Goal: Information Seeking & Learning: Learn about a topic

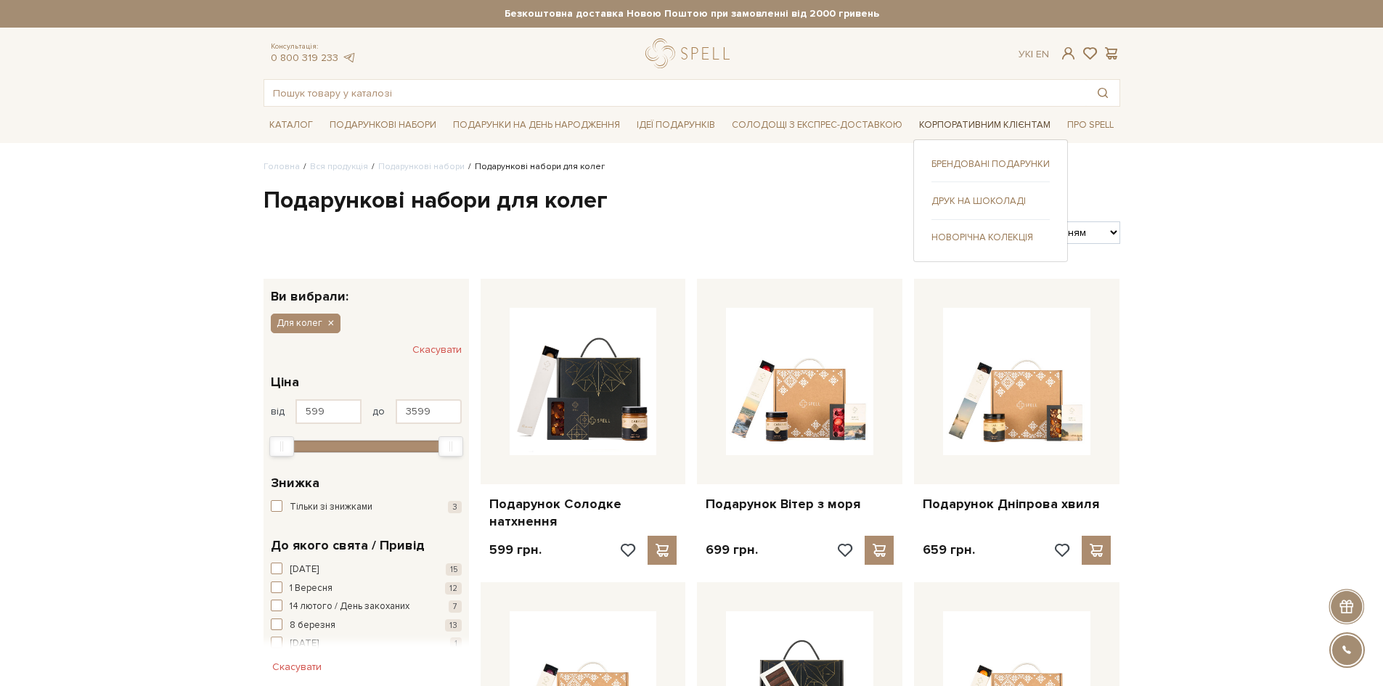
click at [957, 126] on link "Корпоративним клієнтам" at bounding box center [984, 125] width 143 height 23
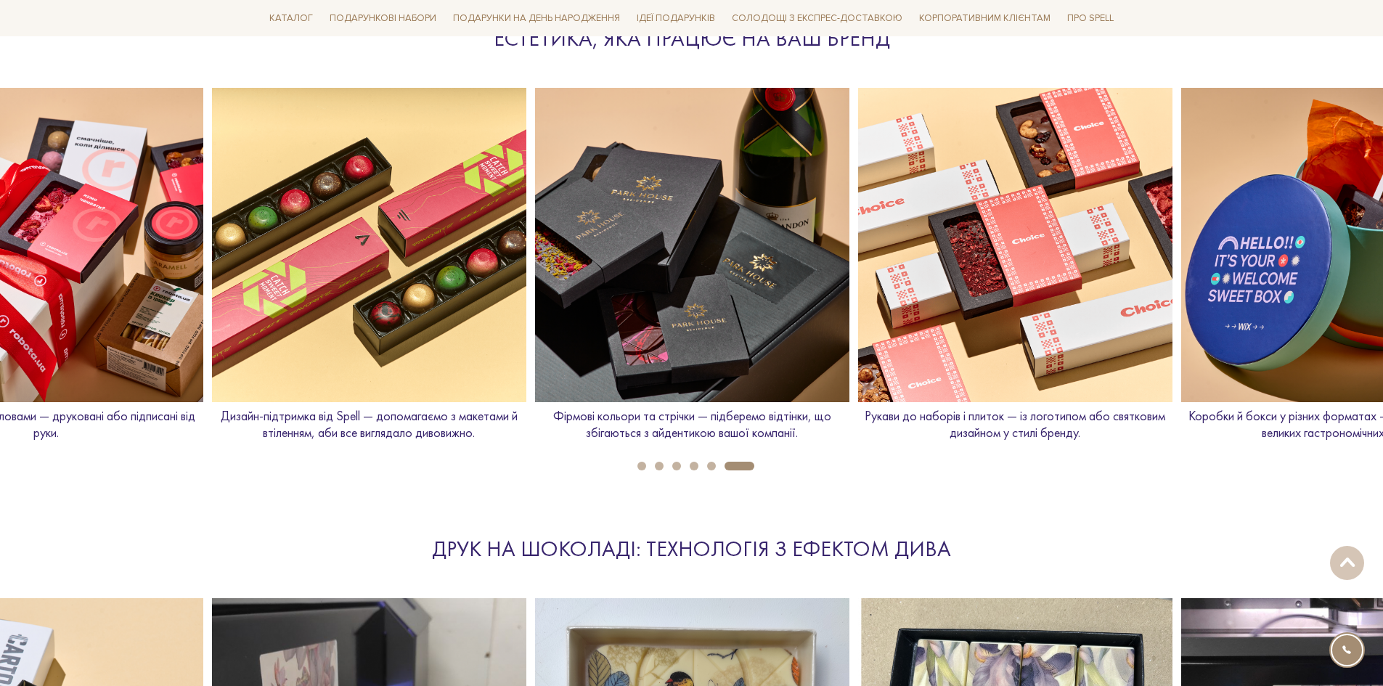
scroll to position [1978, 0]
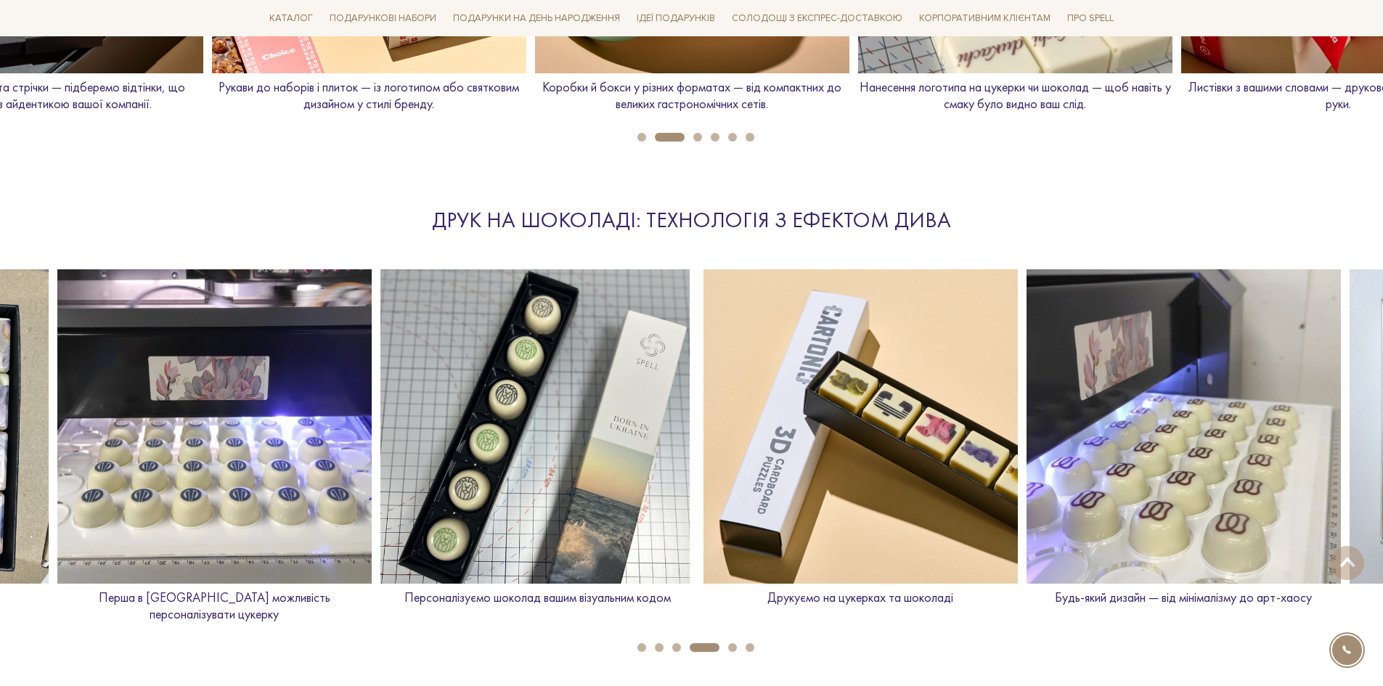
drag, startPoint x: 253, startPoint y: 460, endPoint x: 1067, endPoint y: 415, distance: 815.8
click at [1067, 415] on img at bounding box center [1184, 426] width 314 height 314
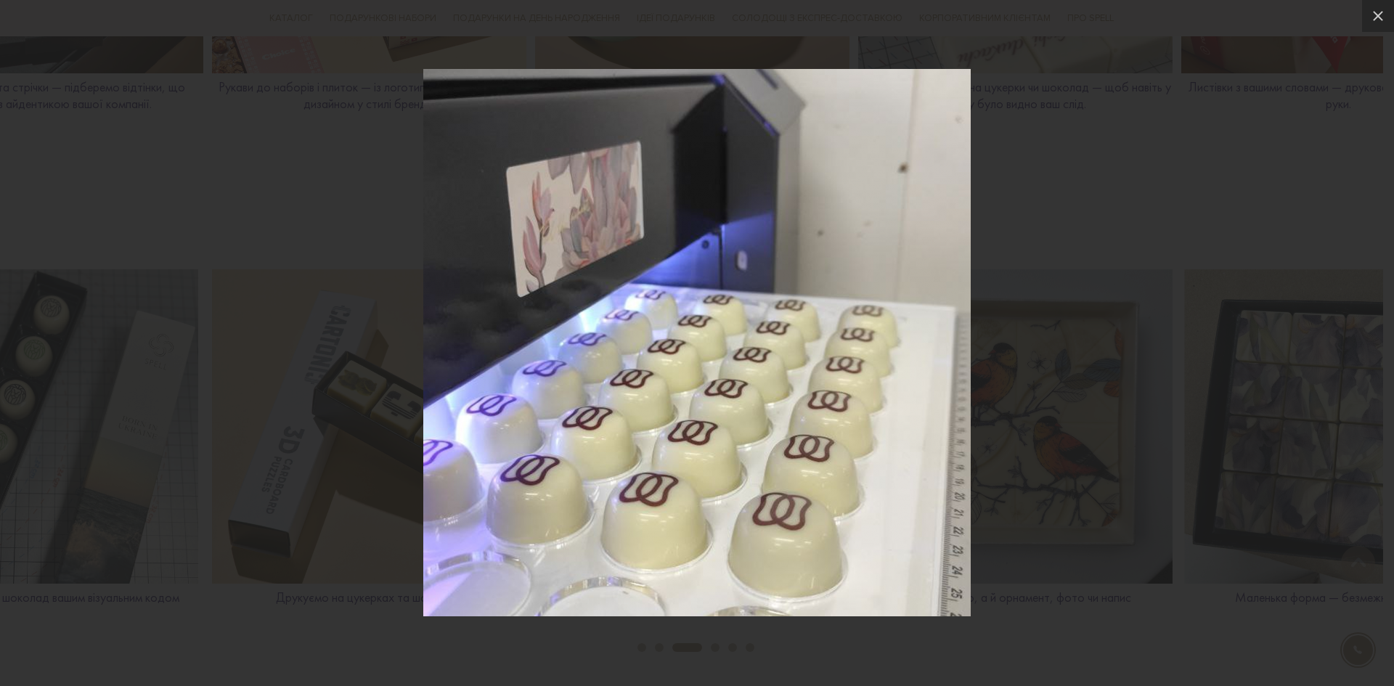
click at [1297, 128] on div at bounding box center [697, 343] width 1394 height 686
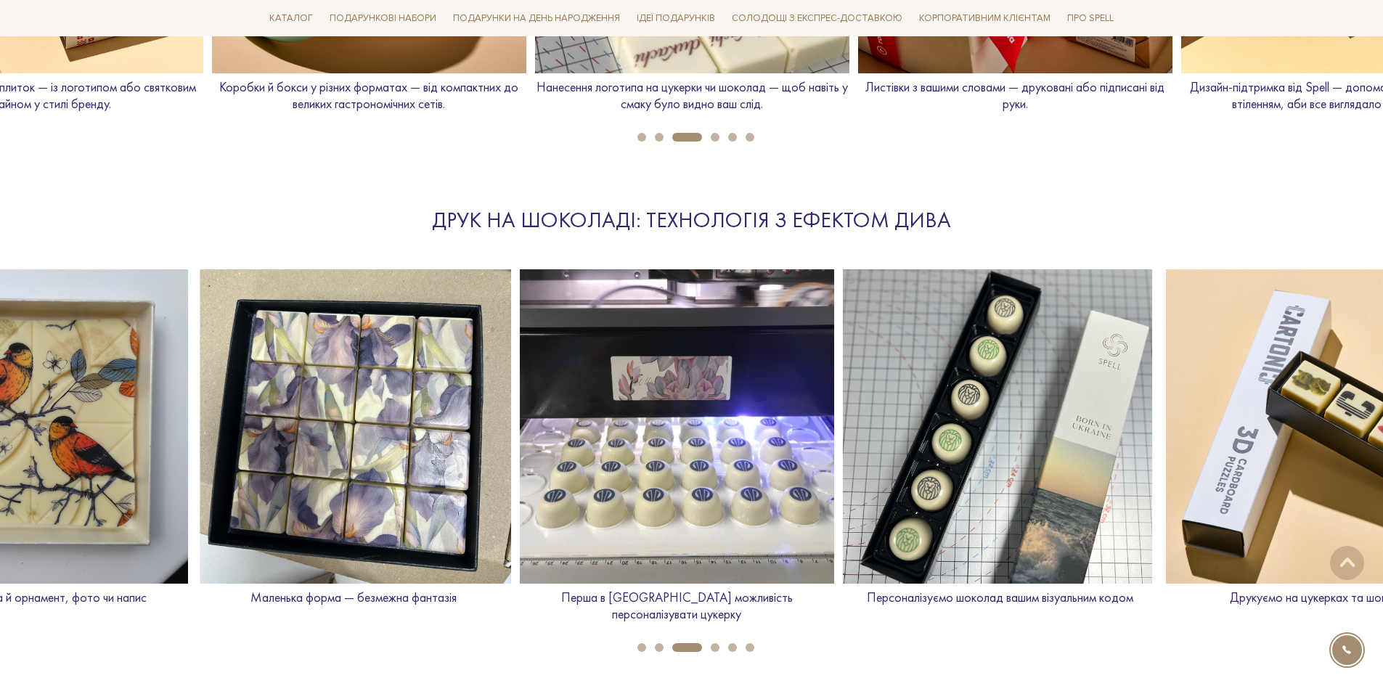
drag, startPoint x: 139, startPoint y: 382, endPoint x: 1037, endPoint y: 375, distance: 898.1
click at [1037, 375] on img at bounding box center [1000, 426] width 314 height 314
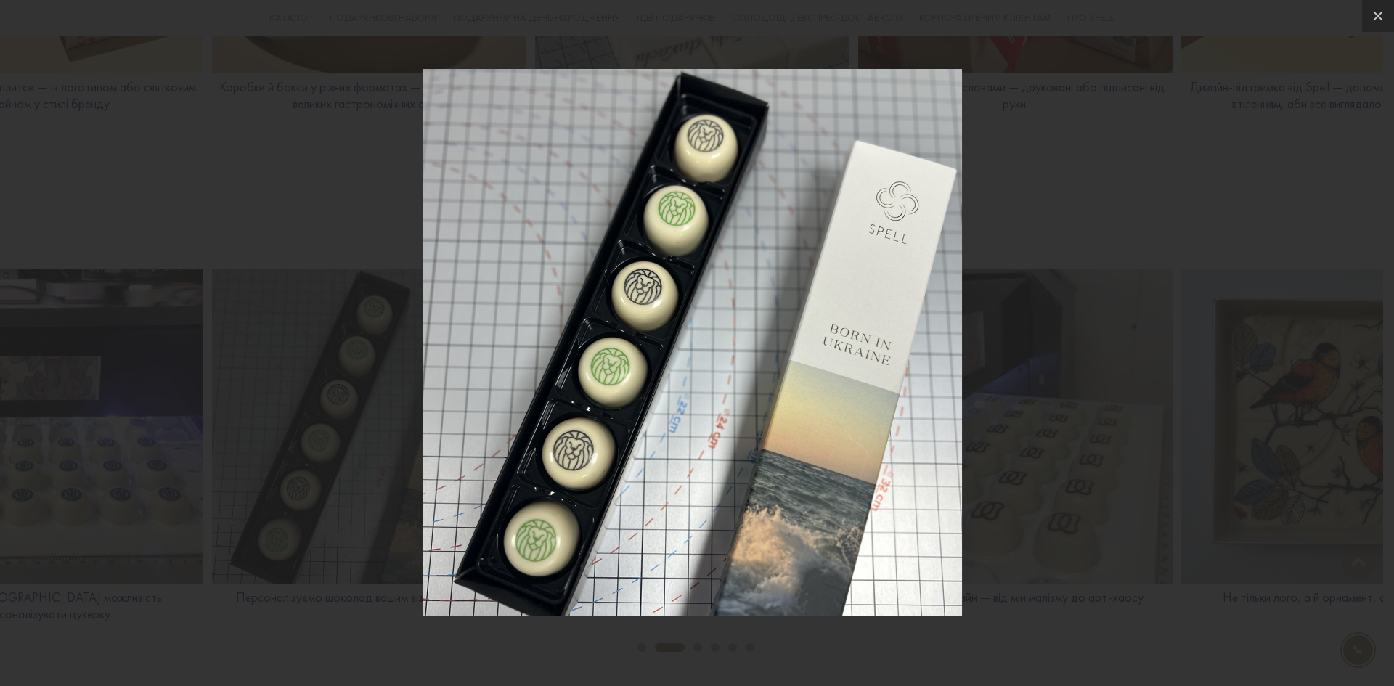
click at [1163, 358] on div at bounding box center [697, 343] width 1394 height 686
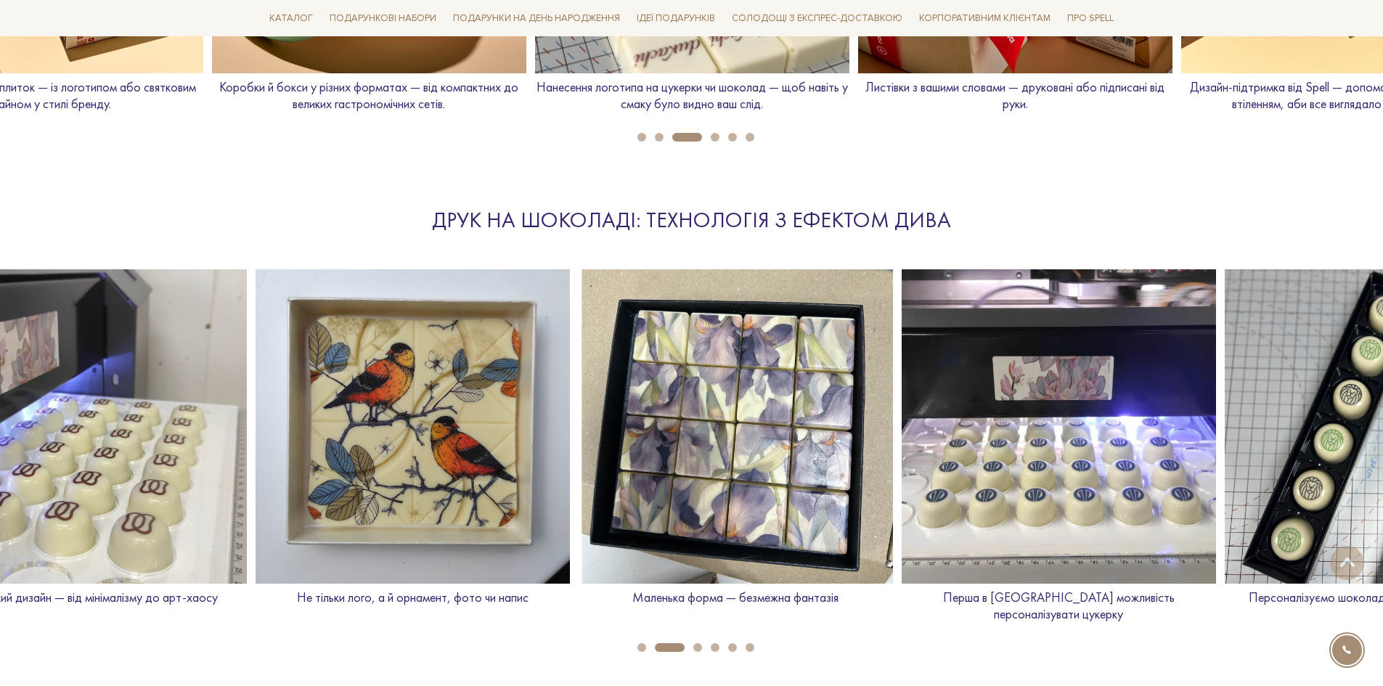
drag, startPoint x: 1281, startPoint y: 373, endPoint x: 319, endPoint y: 385, distance: 961.3
click at [319, 385] on img at bounding box center [413, 426] width 314 height 314
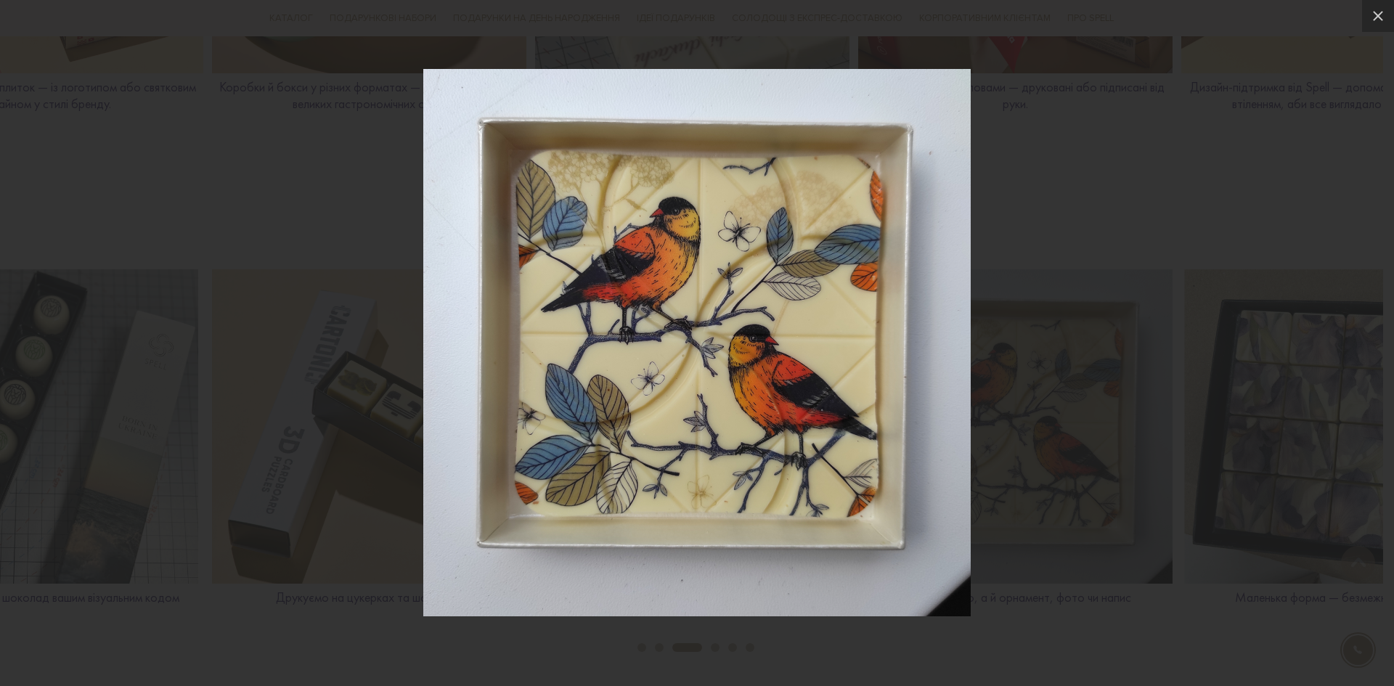
click at [1378, 32] on div at bounding box center [697, 343] width 1394 height 686
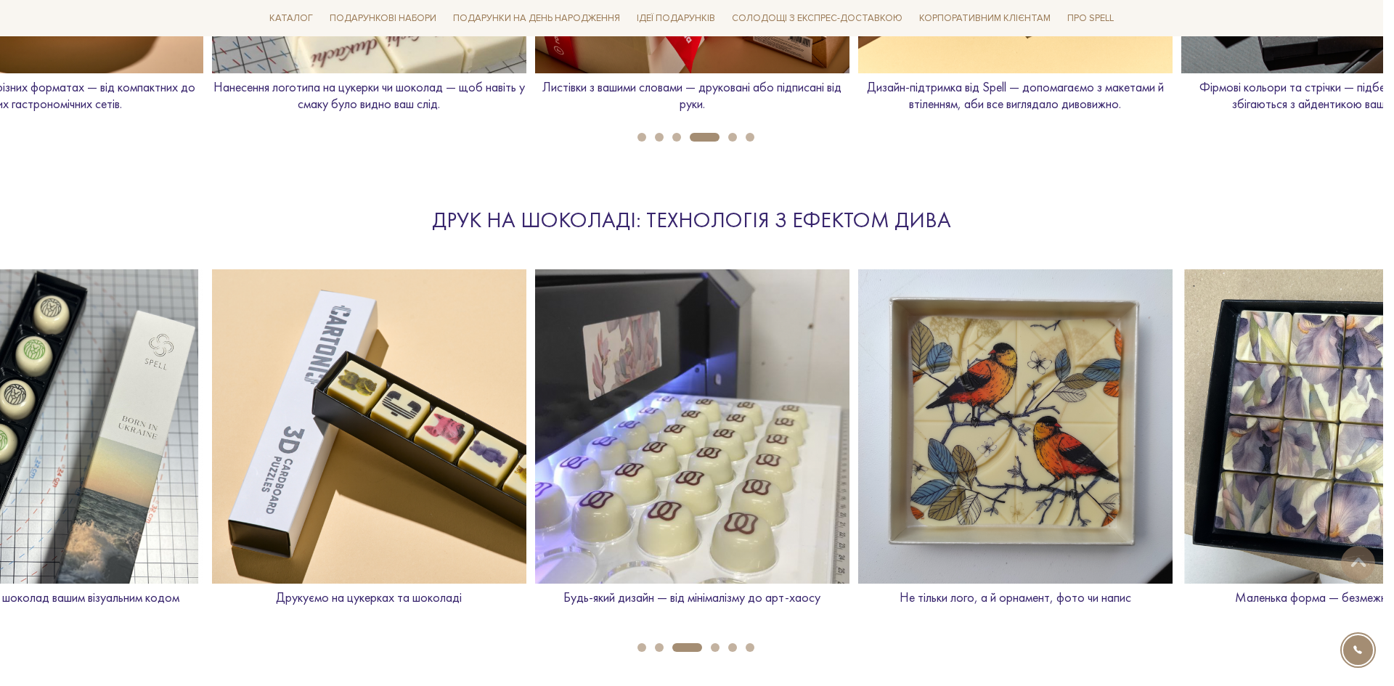
click at [1379, 25] on div at bounding box center [697, 343] width 1394 height 686
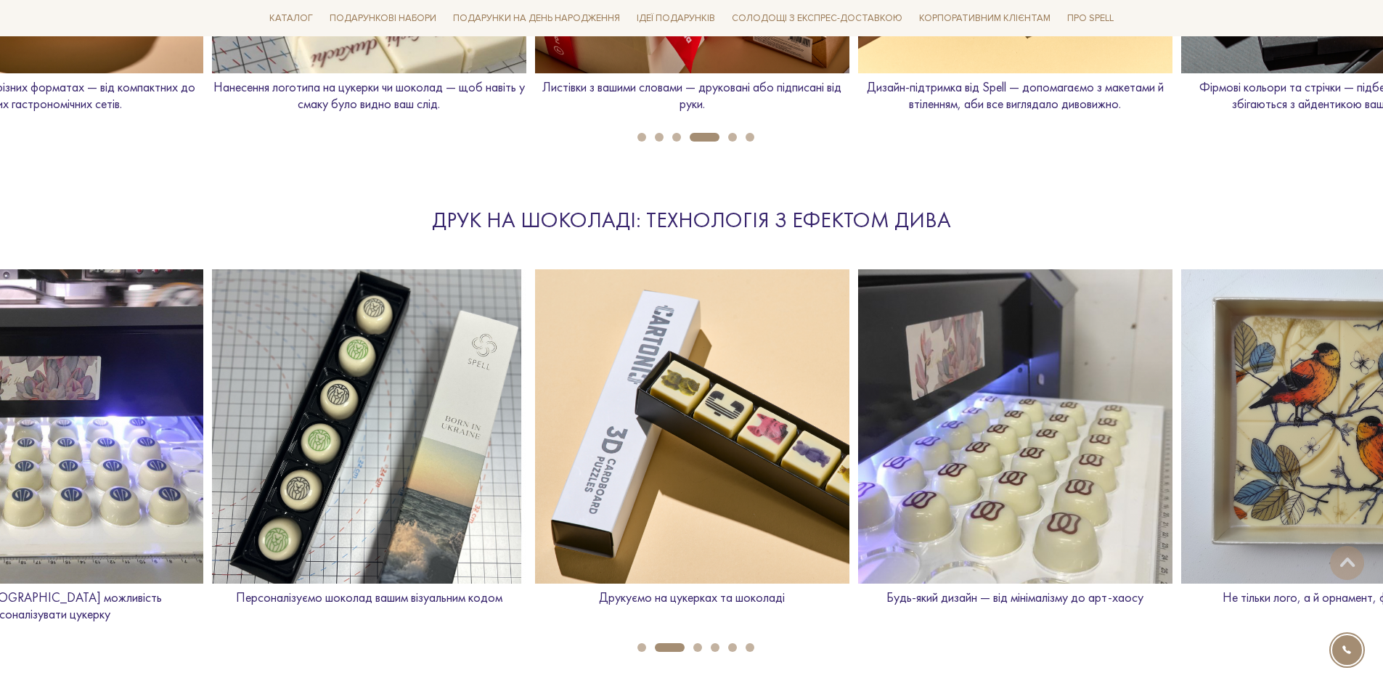
drag, startPoint x: 48, startPoint y: 370, endPoint x: 1393, endPoint y: 445, distance: 1347.3
drag, startPoint x: 249, startPoint y: 453, endPoint x: 1244, endPoint y: 440, distance: 994.7
click at [526, 440] on img at bounding box center [369, 426] width 314 height 314
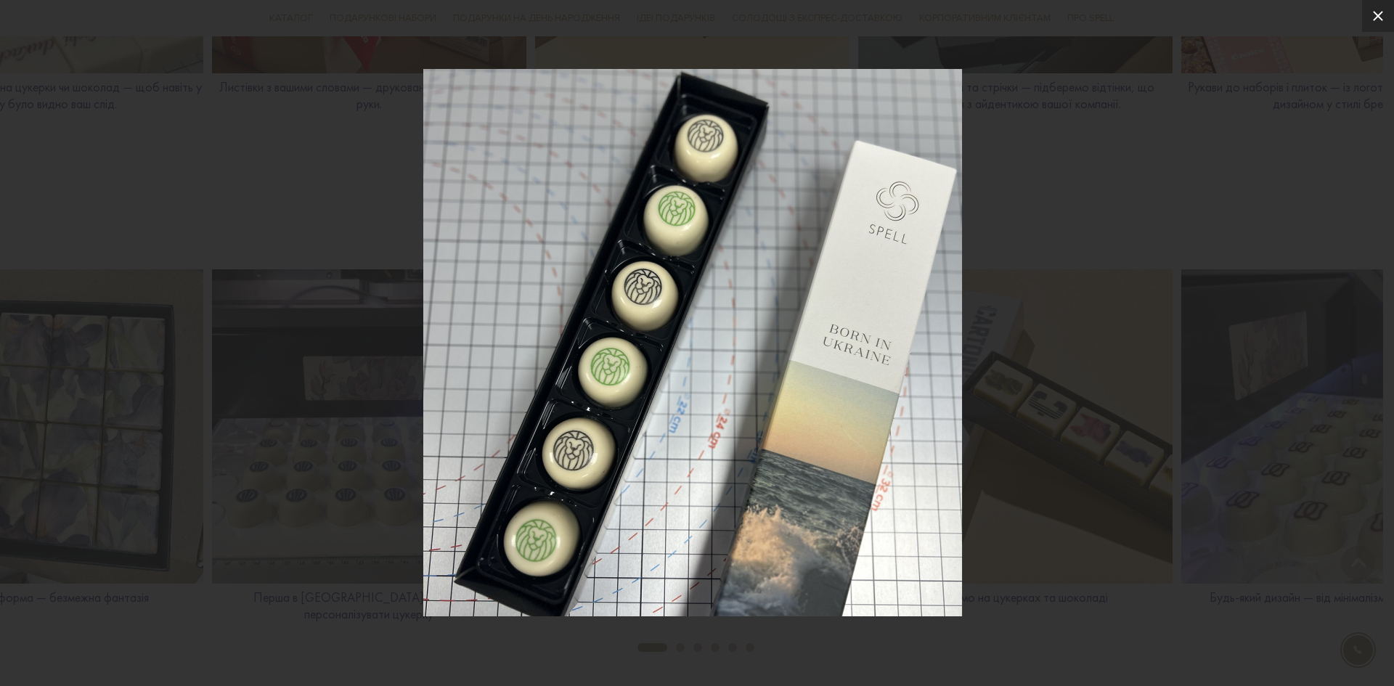
click at [1381, 4] on button at bounding box center [1378, 16] width 32 height 32
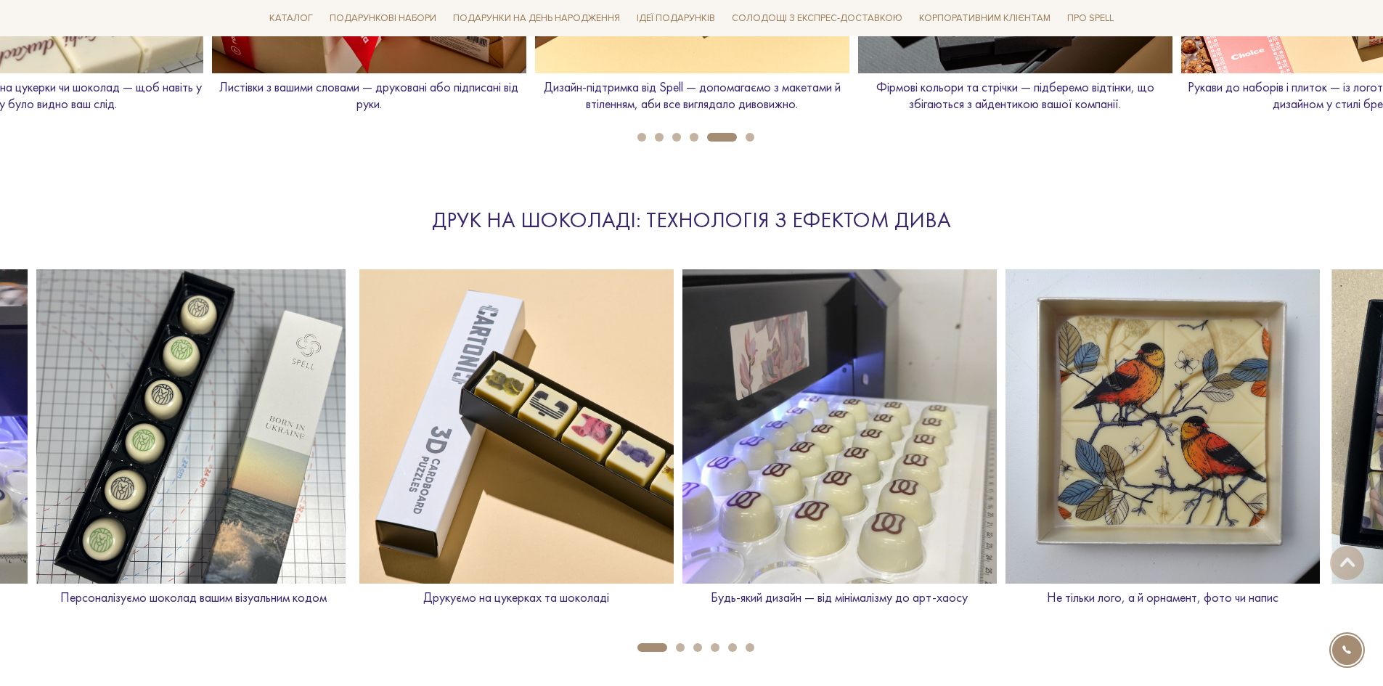
drag, startPoint x: 907, startPoint y: 410, endPoint x: 730, endPoint y: 411, distance: 177.9
click at [730, 411] on img at bounding box center [839, 426] width 314 height 314
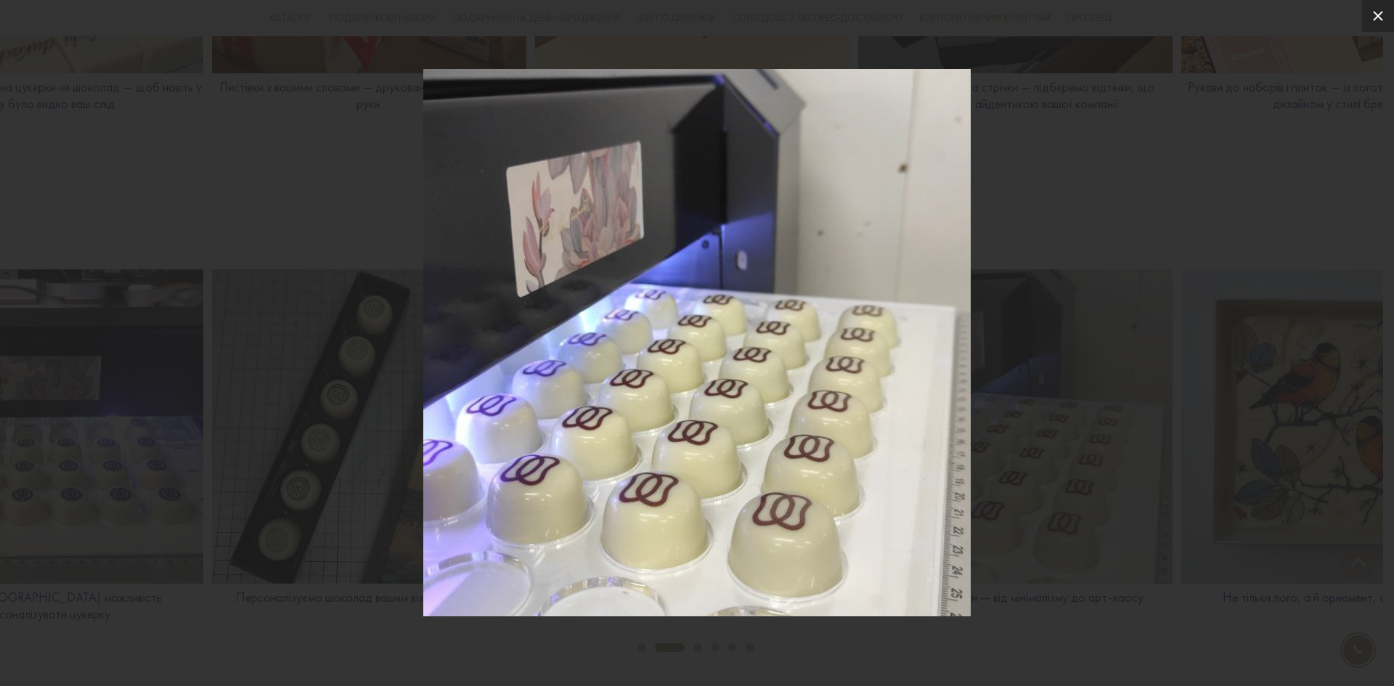
click at [1379, 18] on icon at bounding box center [1378, 16] width 10 height 10
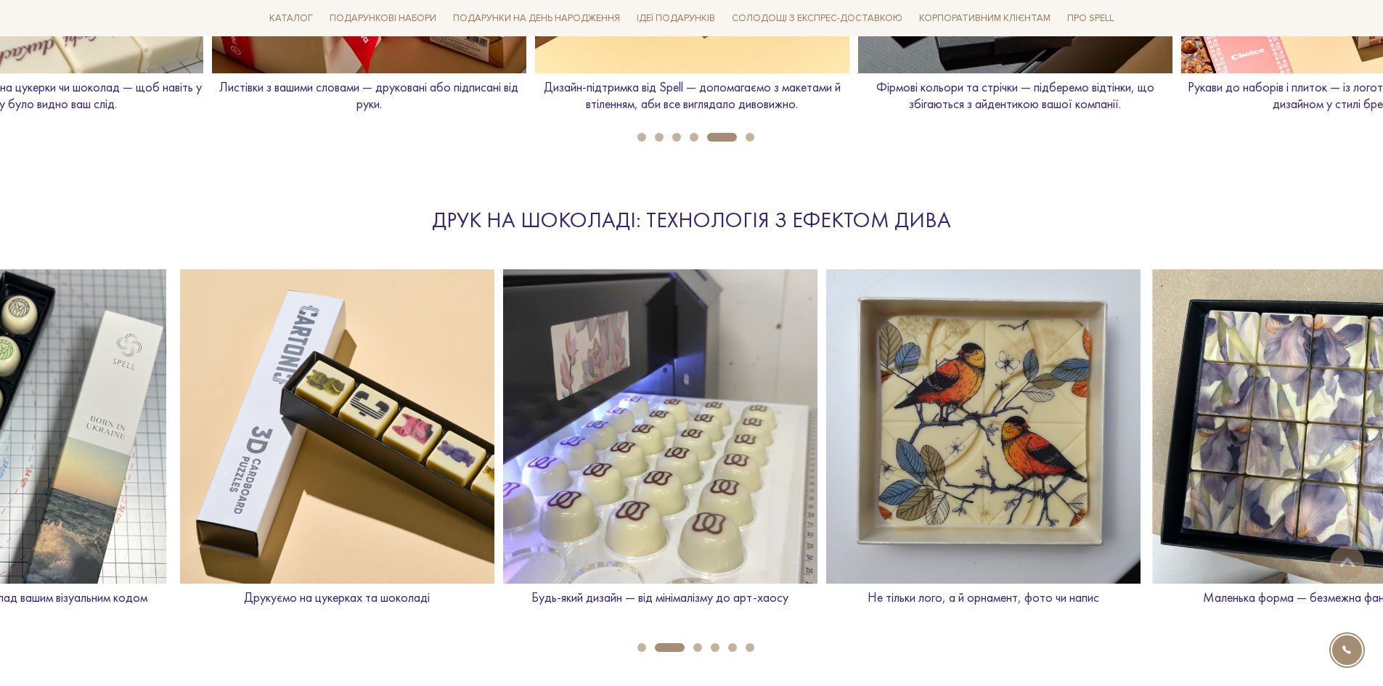
drag, startPoint x: 1210, startPoint y: 341, endPoint x: 885, endPoint y: 319, distance: 326.0
click at [885, 319] on img at bounding box center [983, 426] width 314 height 314
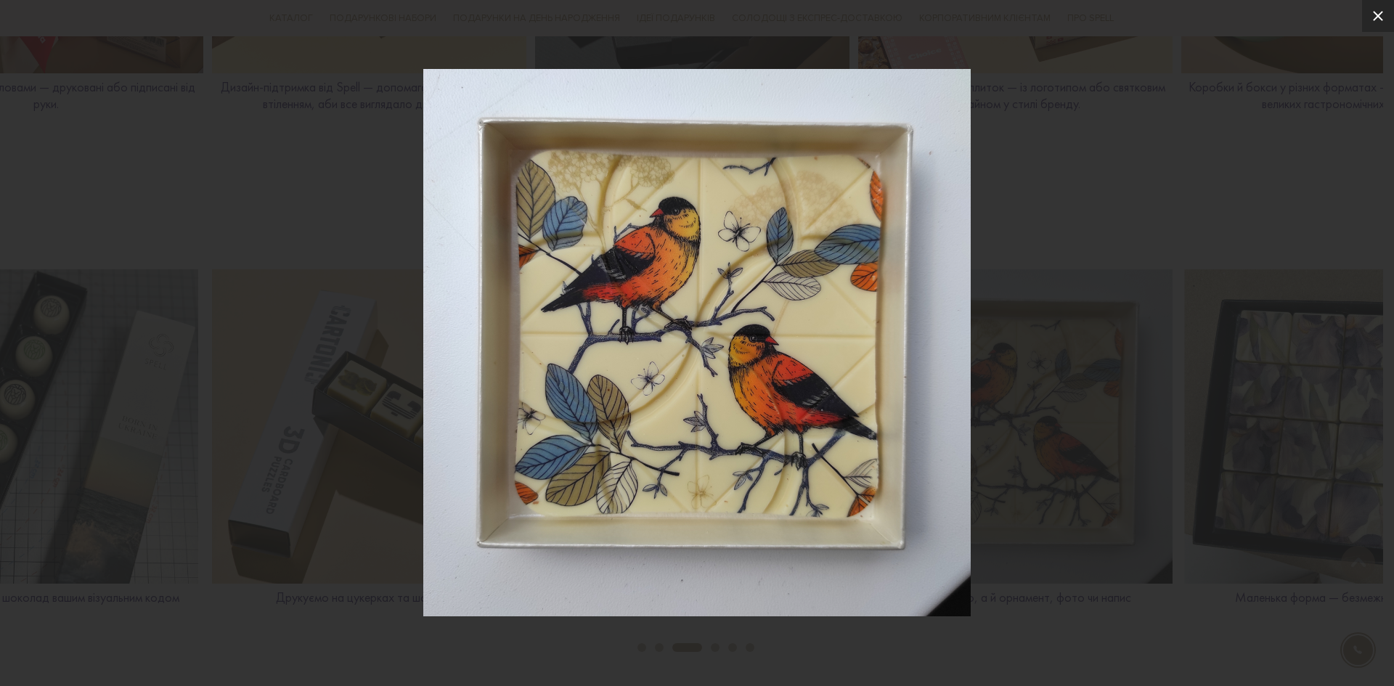
click at [1382, 19] on button at bounding box center [1378, 16] width 32 height 32
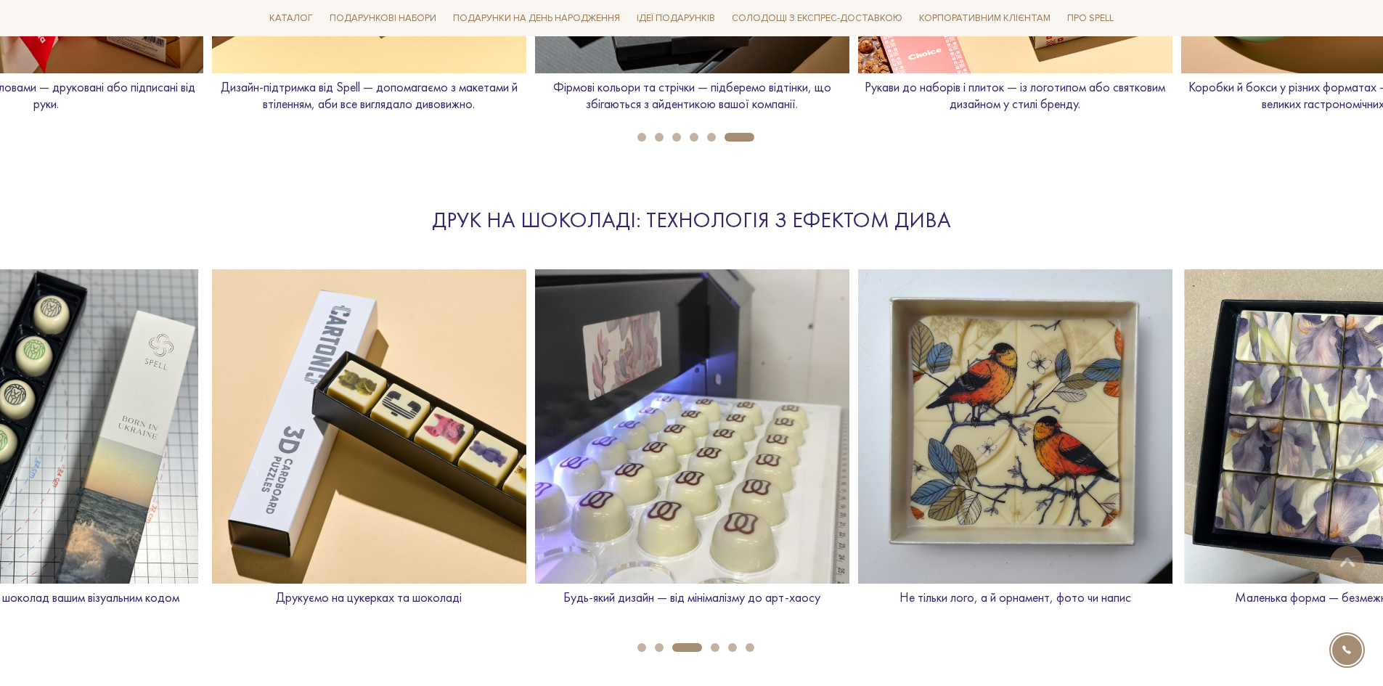
drag, startPoint x: 1356, startPoint y: 210, endPoint x: 1166, endPoint y: 240, distance: 192.5
click at [1140, 216] on section "Друк на шоколаді: технологія з ефектом дива Будь-який дизайн — від мінімалізму …" at bounding box center [691, 396] width 1383 height 476
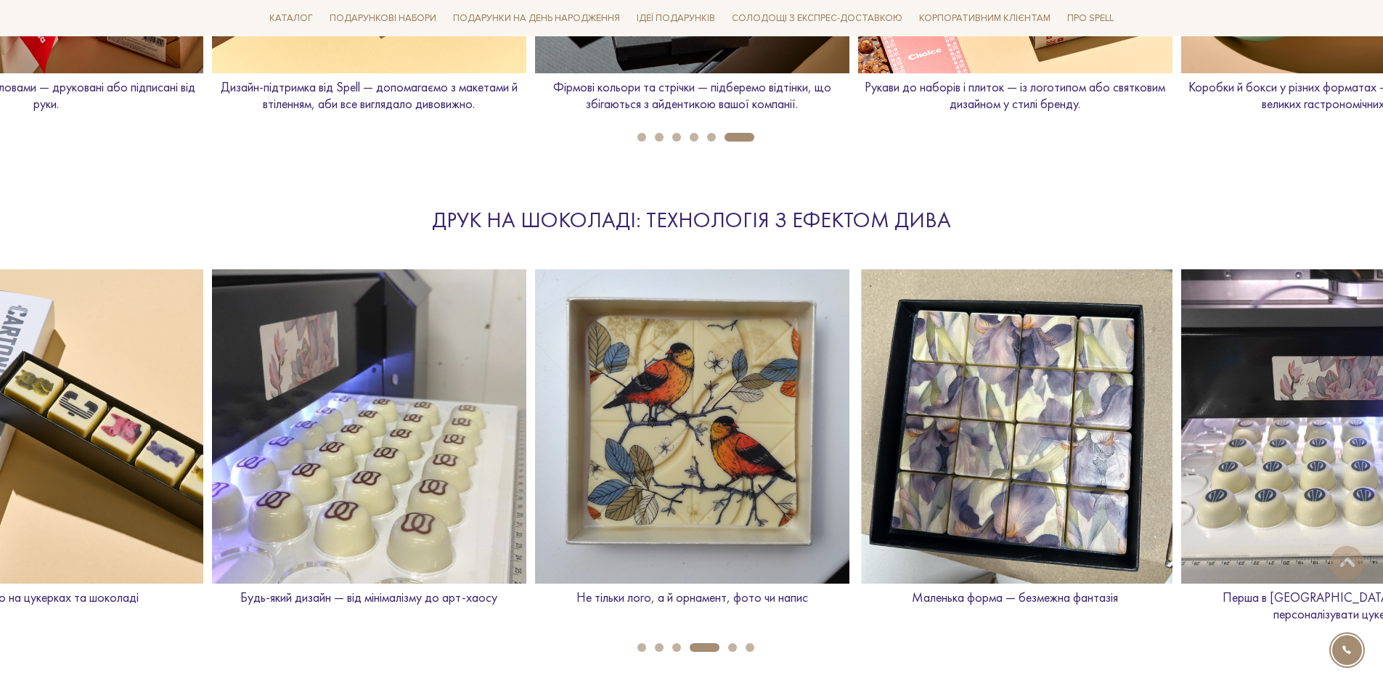
drag, startPoint x: 1254, startPoint y: 280, endPoint x: 628, endPoint y: 230, distance: 627.8
click at [628, 230] on section "Друк на шоколаді: технологія з ефектом дива Будь-який дизайн — від мінімалізму …" at bounding box center [691, 396] width 1383 height 476
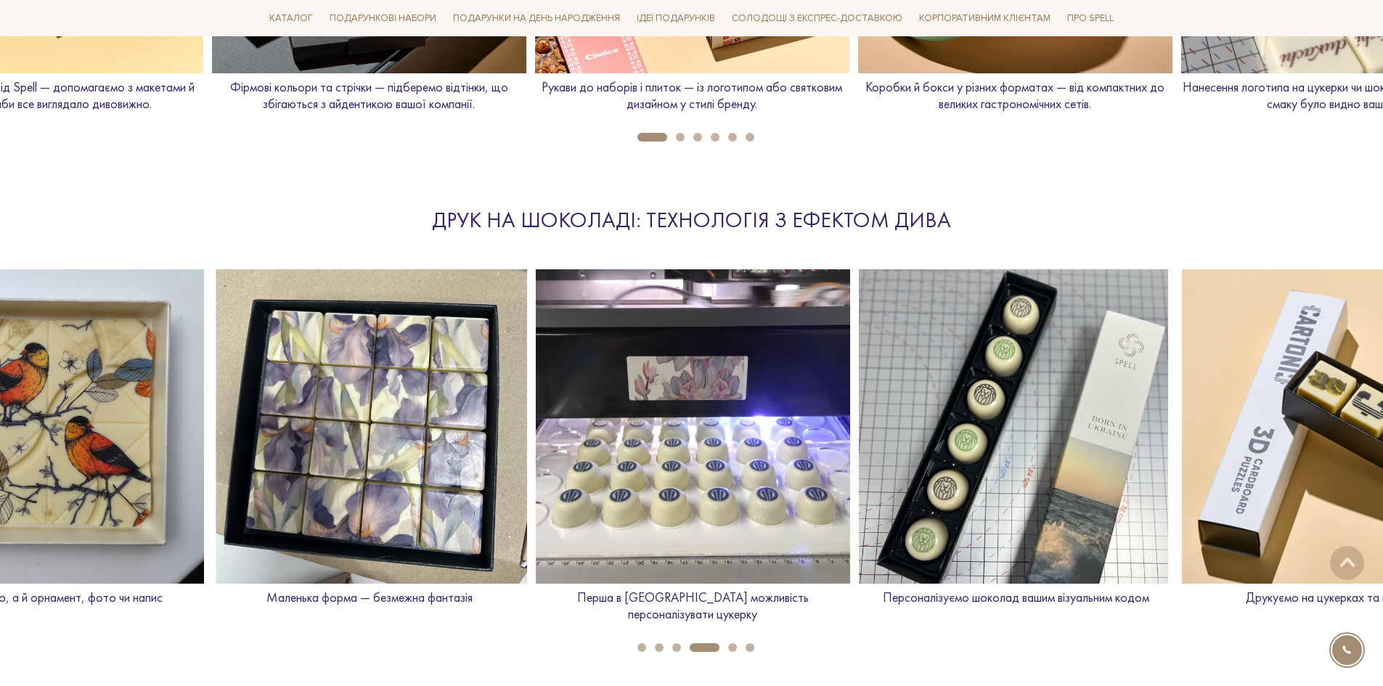
drag, startPoint x: 1183, startPoint y: 336, endPoint x: 458, endPoint y: 309, distance: 725.1
click at [536, 309] on img at bounding box center [693, 426] width 314 height 314
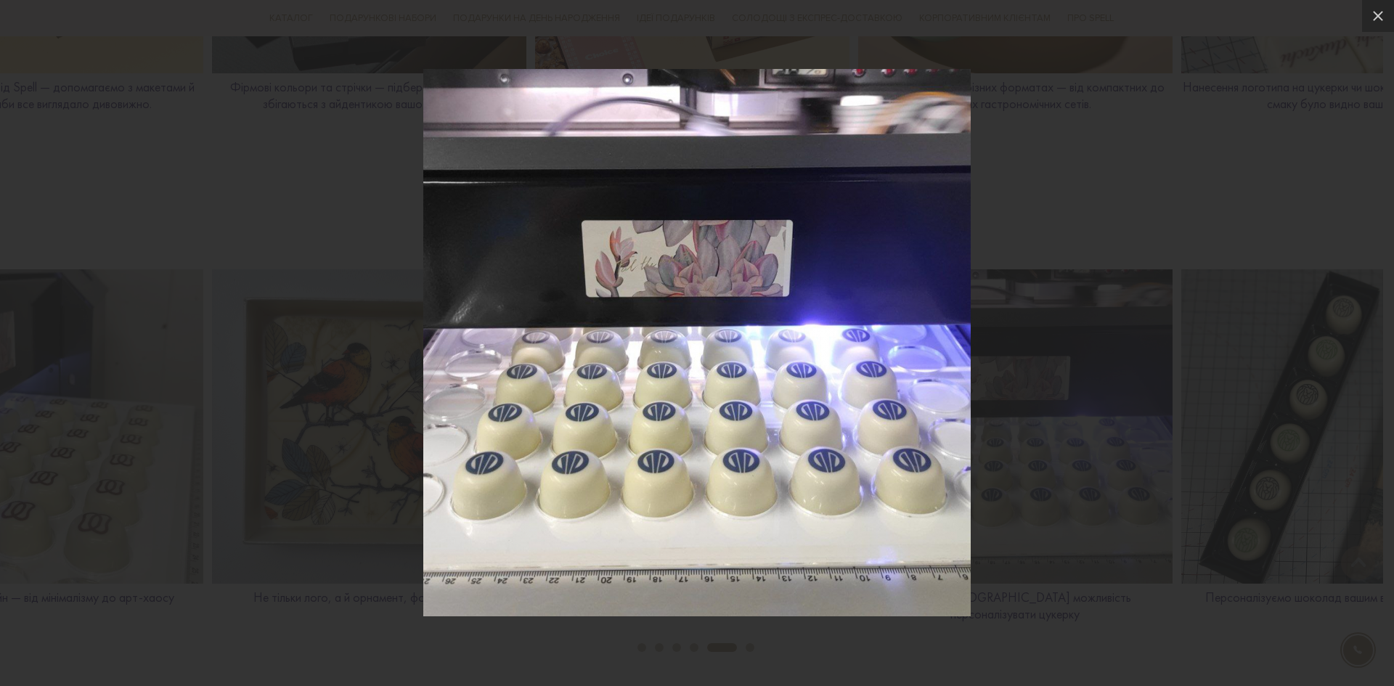
click at [1382, 353] on div at bounding box center [697, 343] width 1394 height 686
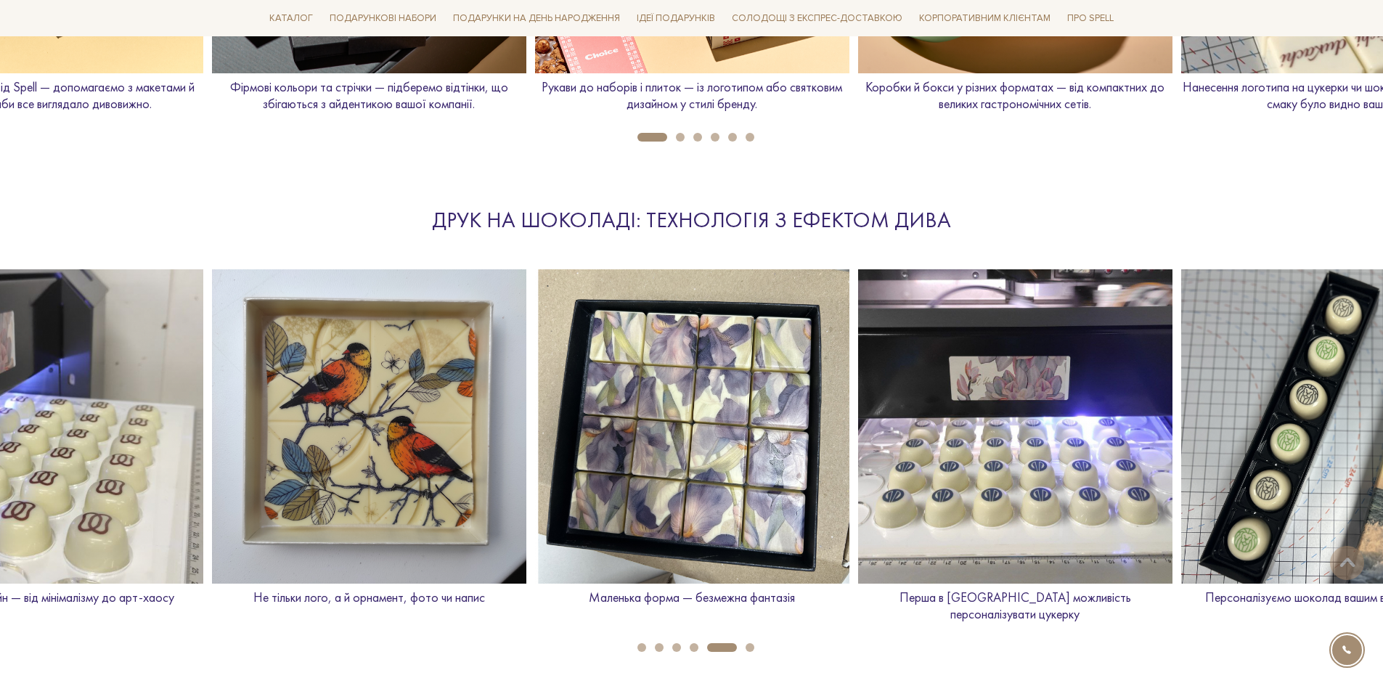
drag, startPoint x: 1308, startPoint y: 236, endPoint x: 743, endPoint y: 236, distance: 565.5
click at [743, 236] on section "Друк на шоколаді: технологія з ефектом дива Будь-який дизайн — від мінімалізму …" at bounding box center [691, 396] width 1383 height 476
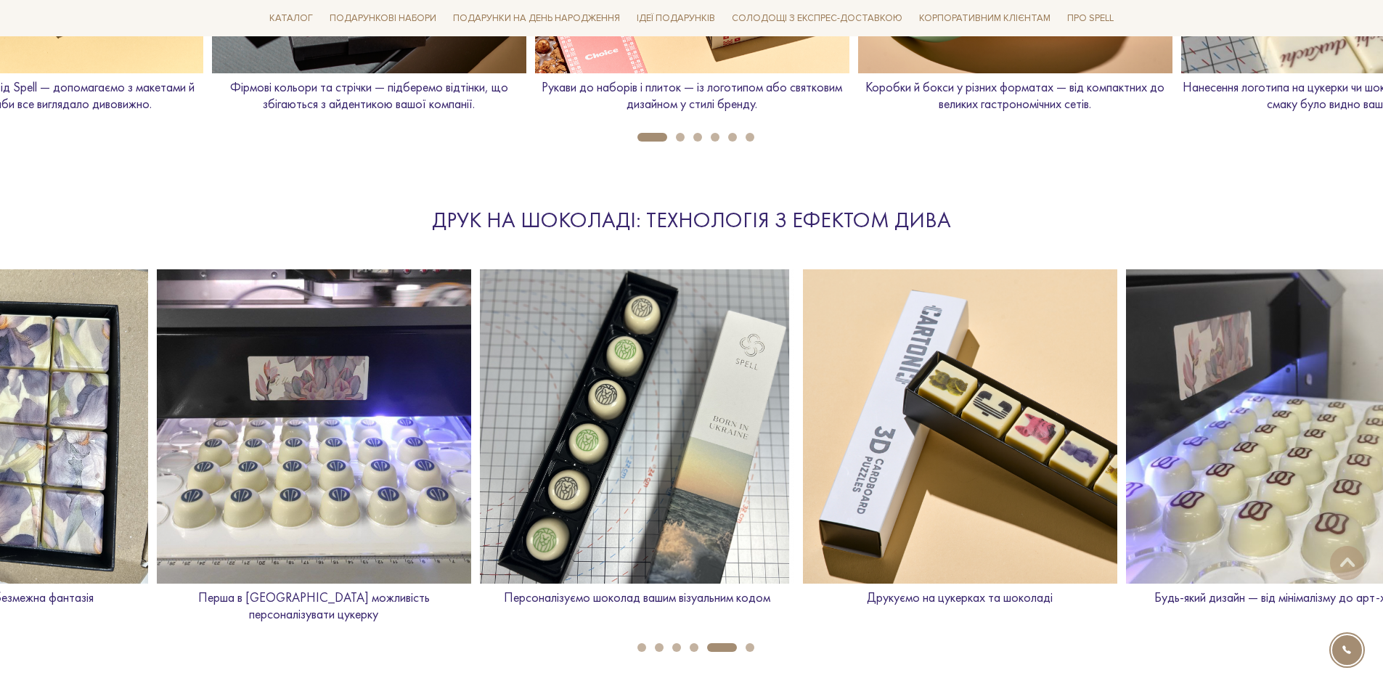
drag, startPoint x: 1081, startPoint y: 321, endPoint x: 380, endPoint y: 285, distance: 702.2
click at [380, 285] on img at bounding box center [314, 426] width 314 height 314
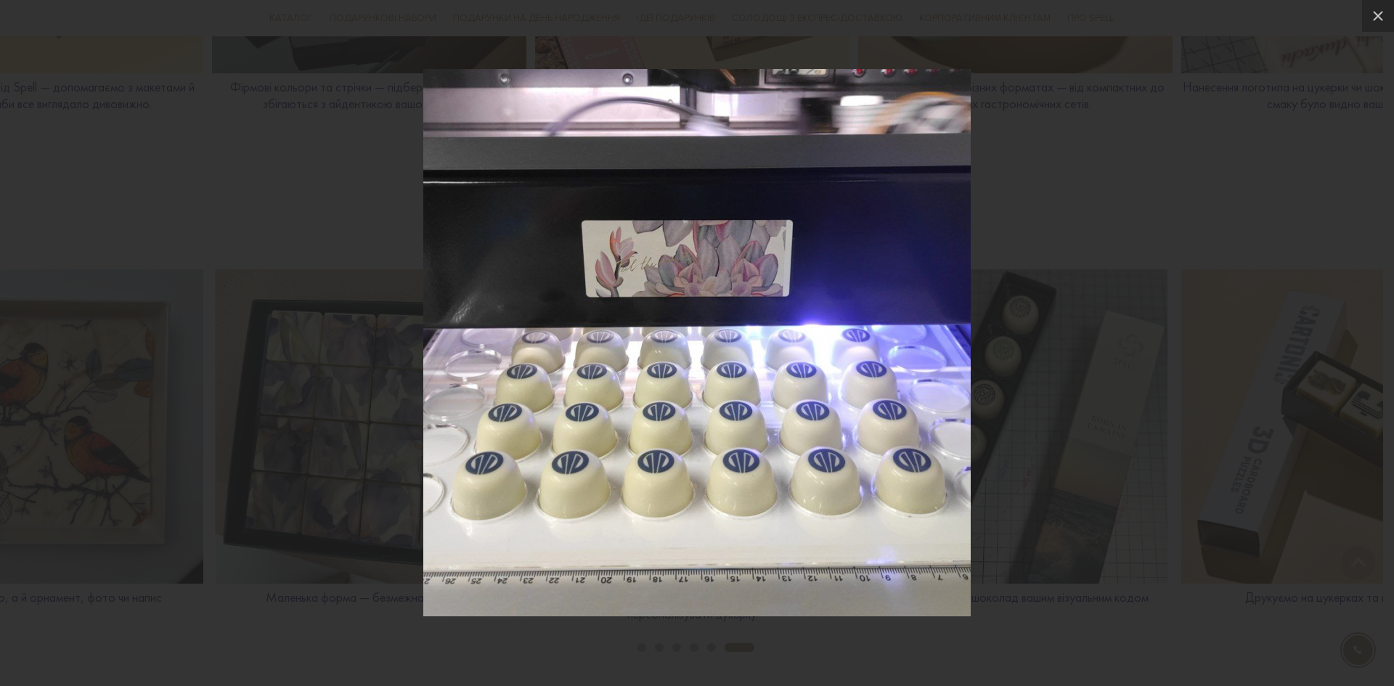
click at [1203, 425] on div at bounding box center [697, 343] width 1394 height 686
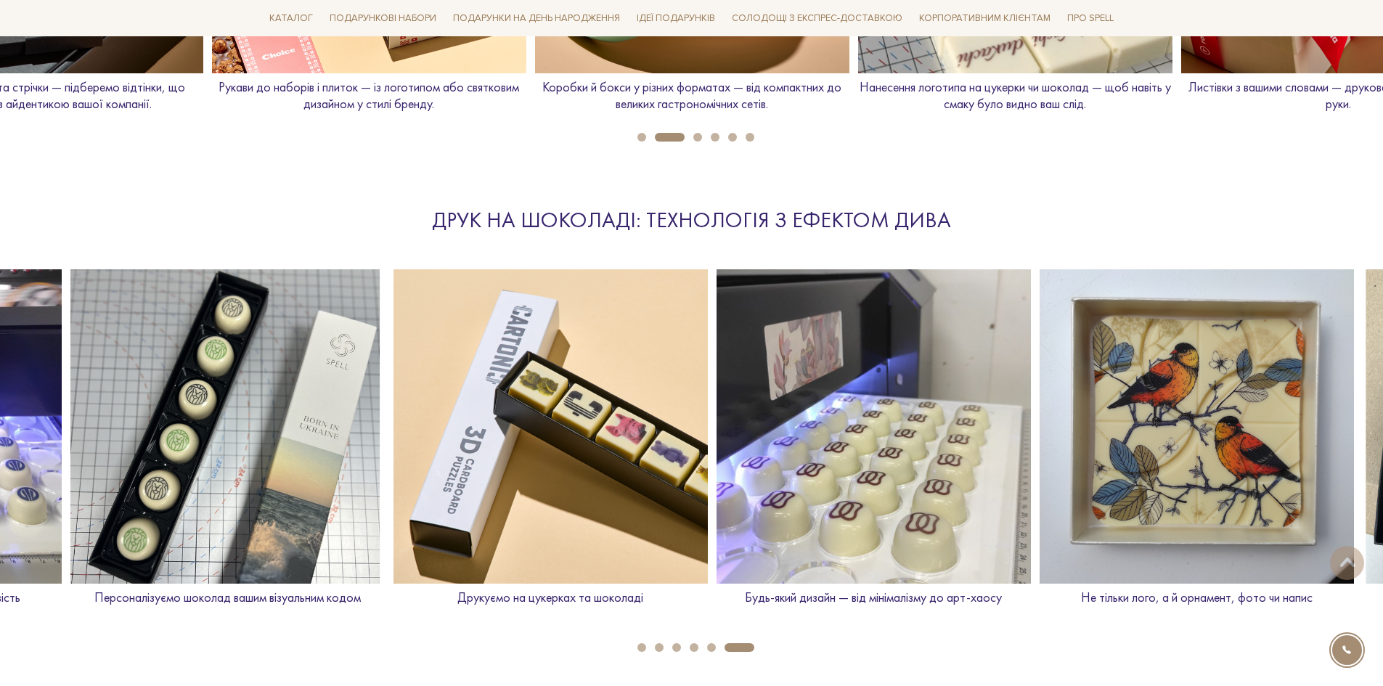
drag, startPoint x: 1209, startPoint y: 409, endPoint x: 421, endPoint y: 411, distance: 787.7
click at [421, 411] on img at bounding box center [550, 426] width 314 height 314
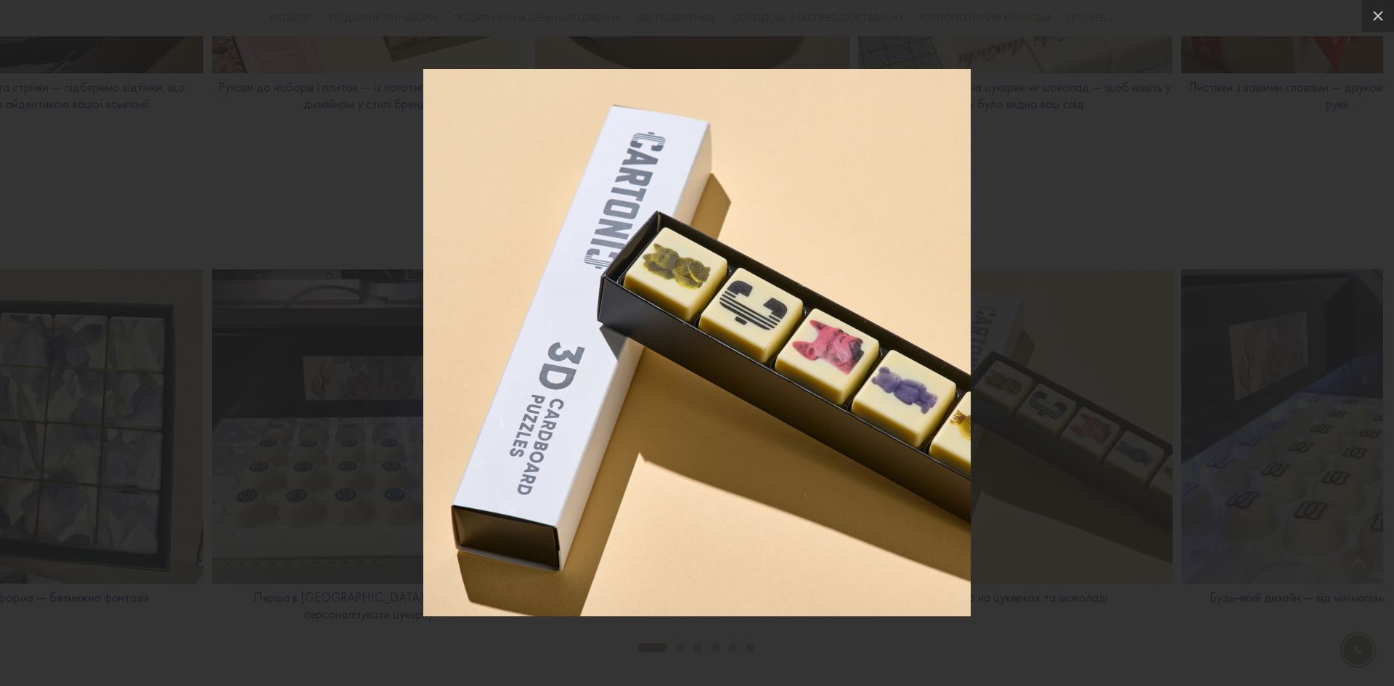
click at [1005, 402] on div at bounding box center [697, 343] width 1394 height 686
click at [1246, 250] on div at bounding box center [697, 343] width 1394 height 686
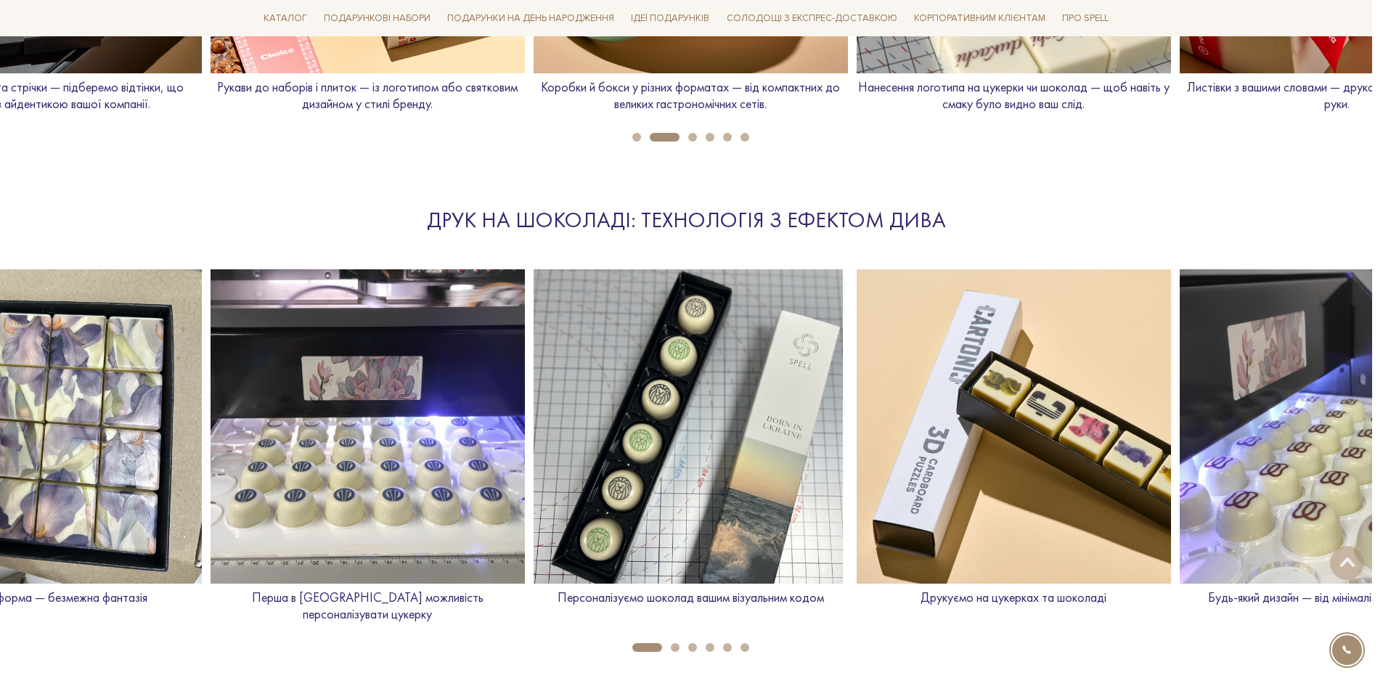
scroll to position [0, 2262]
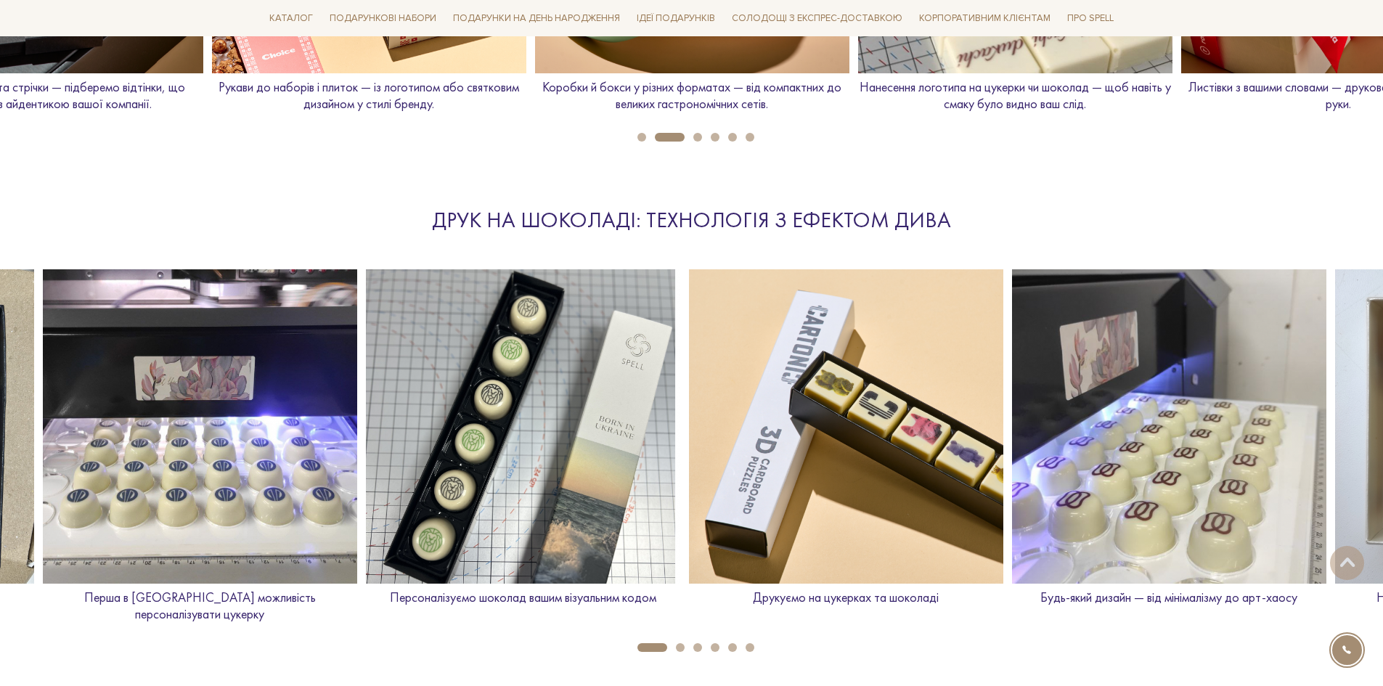
drag, startPoint x: 558, startPoint y: 359, endPoint x: 1183, endPoint y: 371, distance: 624.5
click at [680, 371] on img at bounding box center [523, 426] width 314 height 314
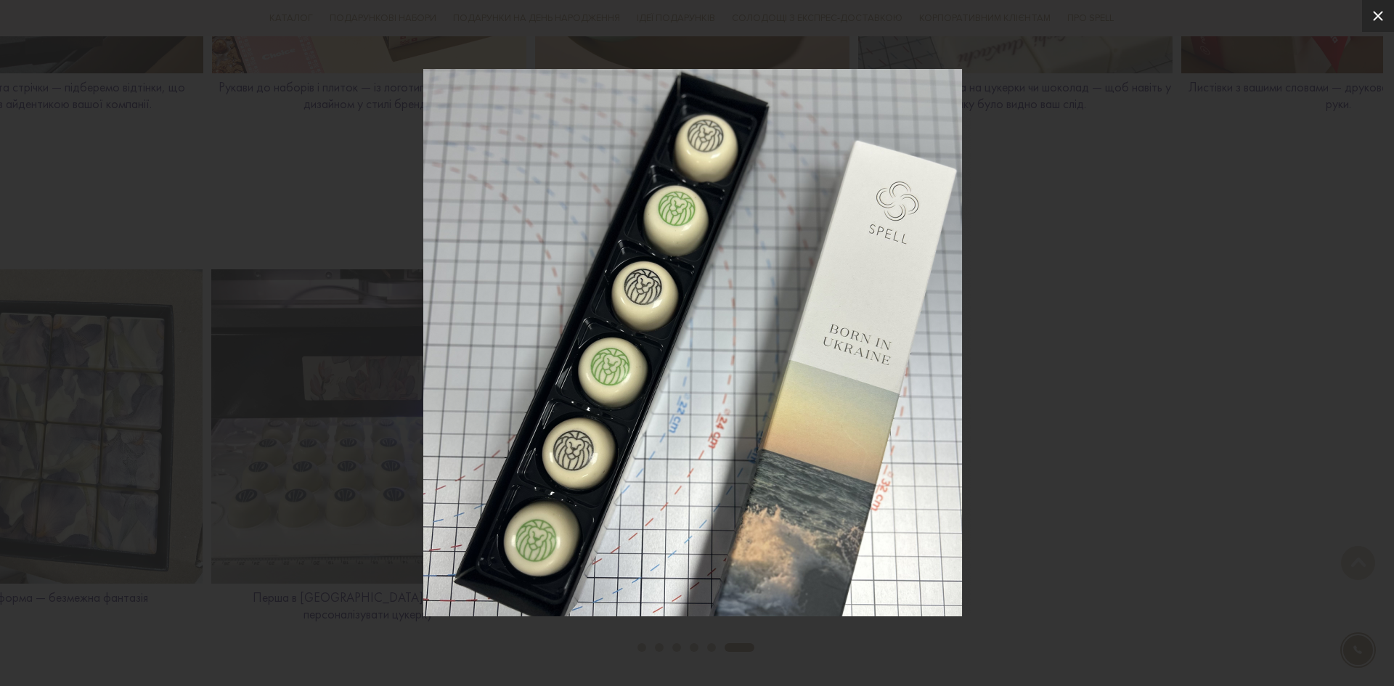
click at [1378, 16] on icon at bounding box center [1378, 16] width 10 height 10
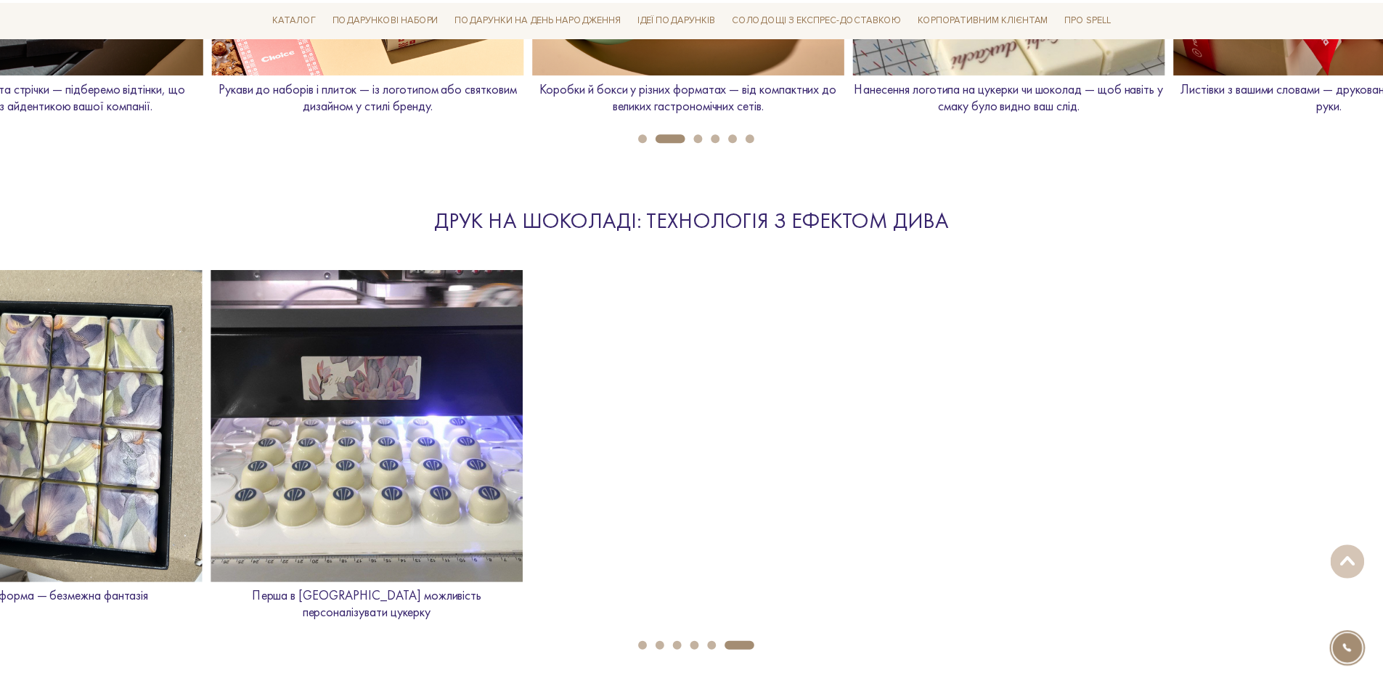
scroll to position [0, 324]
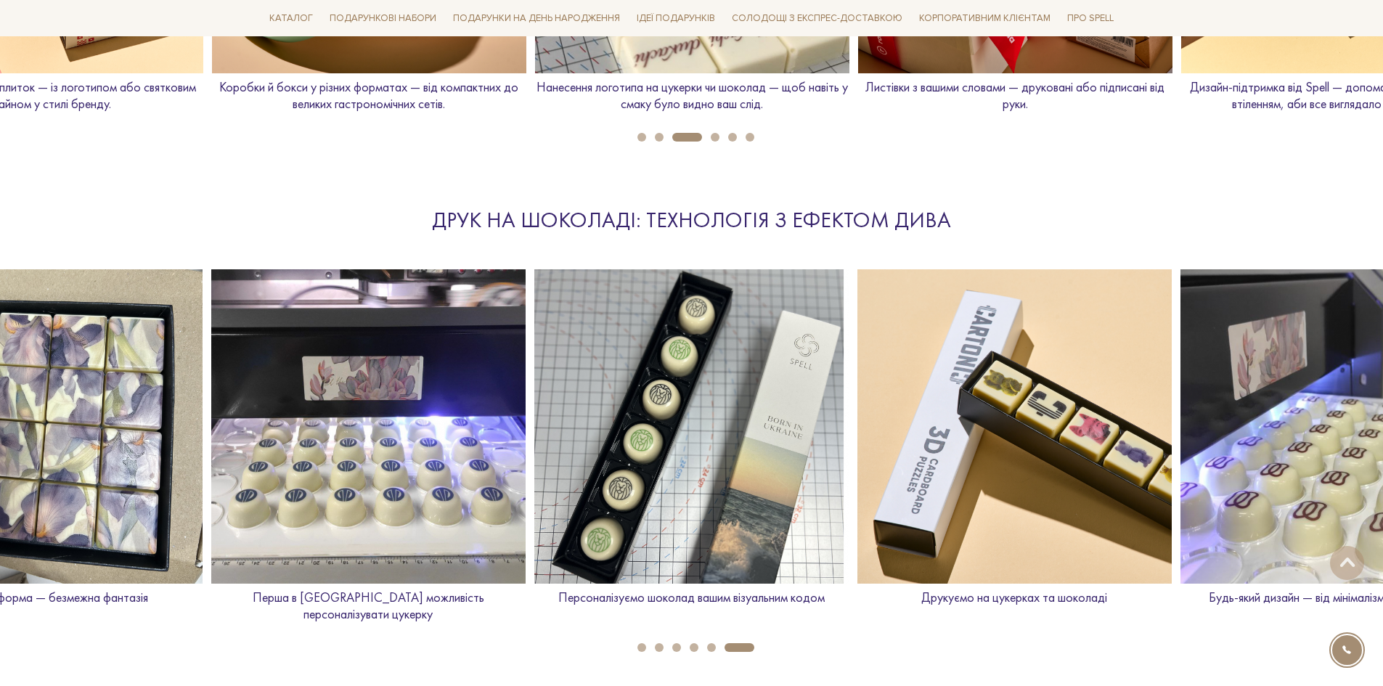
click at [718, 643] on li "6" at bounding box center [735, 647] width 38 height 9
click at [714, 643] on button "5" at bounding box center [711, 647] width 9 height 9
click at [703, 637] on div "Ми закриваємо ваші грудневі клопоти Spell бере на себе все: підбір смаків, диза…" at bounding box center [691, 463] width 1383 height 4561
click at [695, 637] on div "Ми закриваємо ваші грудневі клопоти Spell бере на себе все: підбір смаків, диза…" at bounding box center [691, 463] width 1383 height 4561
click at [698, 643] on button "4" at bounding box center [694, 647] width 9 height 9
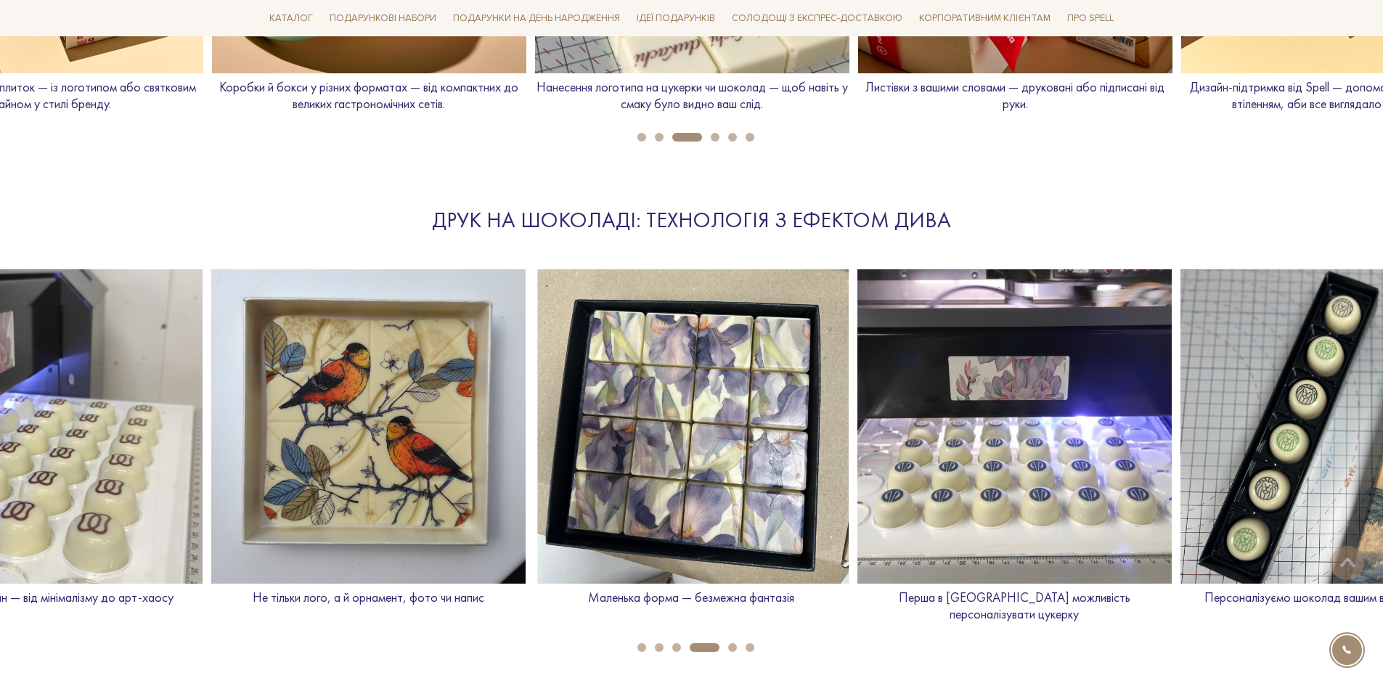
click at [669, 643] on li "3" at bounding box center [672, 647] width 17 height 9
click at [683, 643] on li "4" at bounding box center [700, 647] width 38 height 9
click at [676, 643] on button "3" at bounding box center [676, 647] width 9 height 9
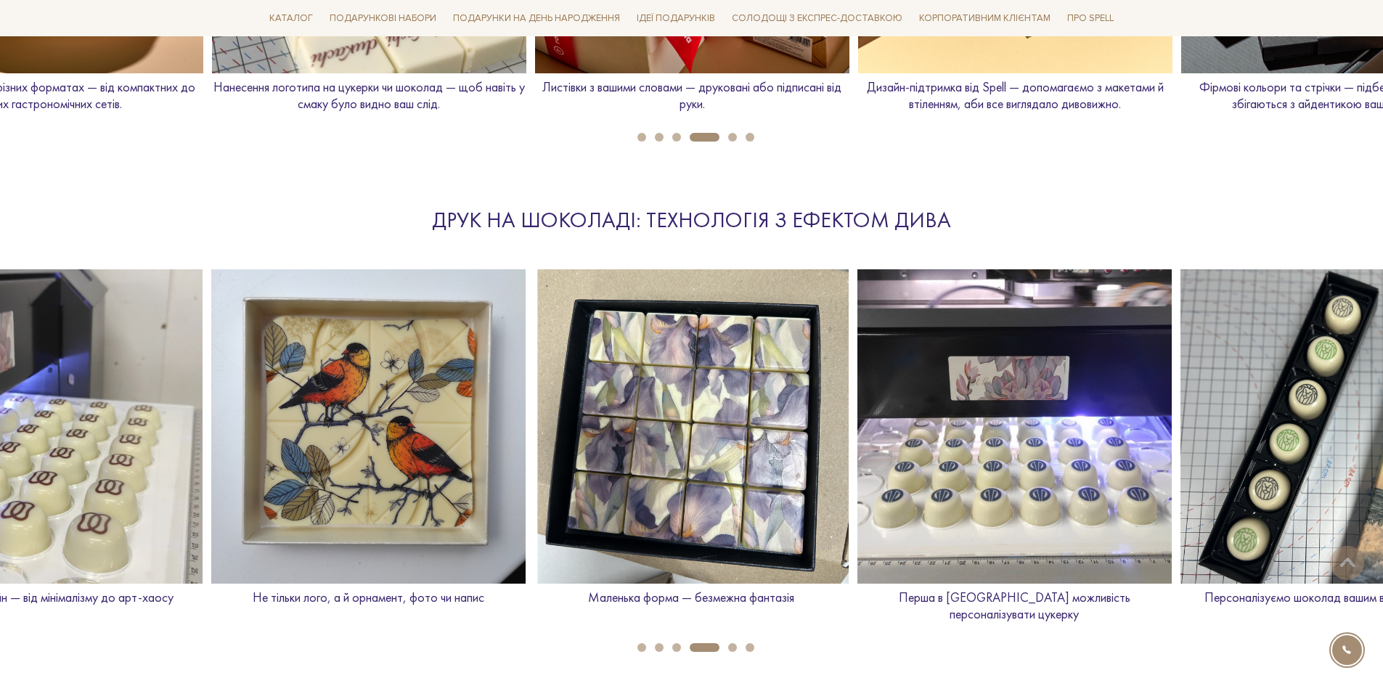
click at [659, 643] on button "2" at bounding box center [659, 647] width 9 height 9
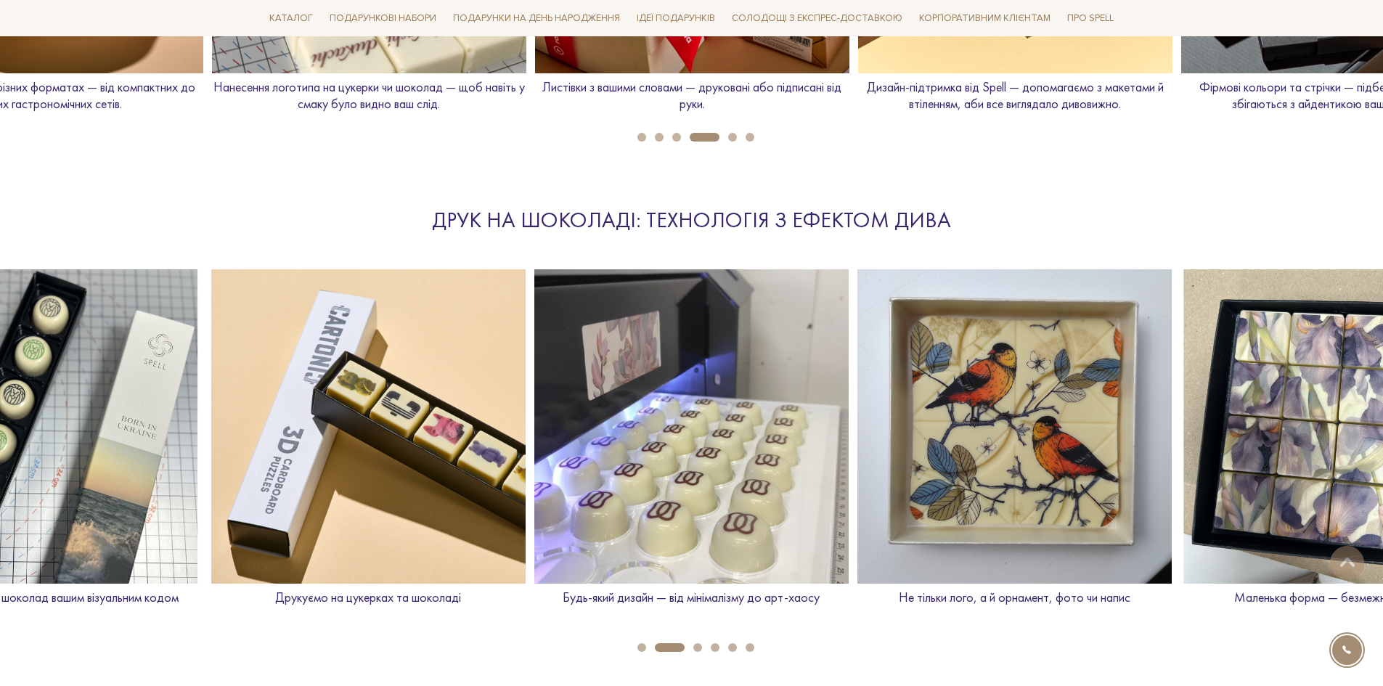
click at [645, 643] on button "1" at bounding box center [641, 647] width 9 height 9
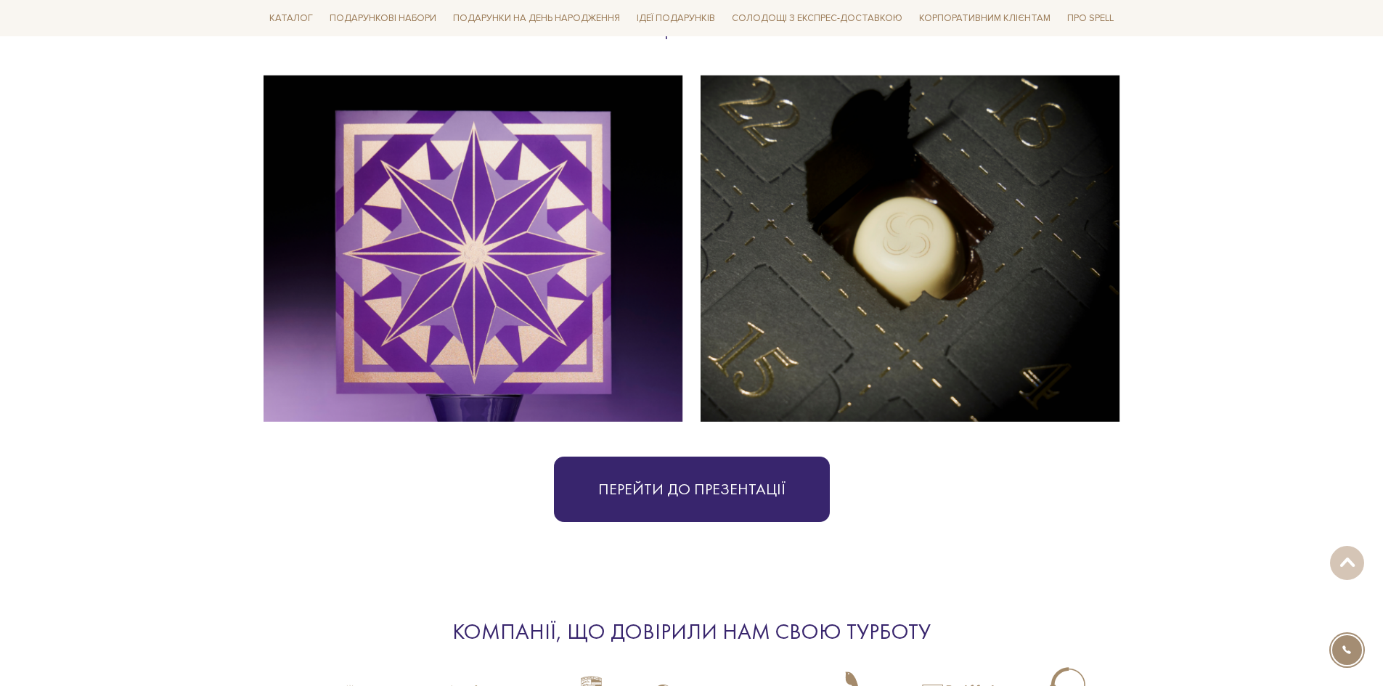
scroll to position [3139, 0]
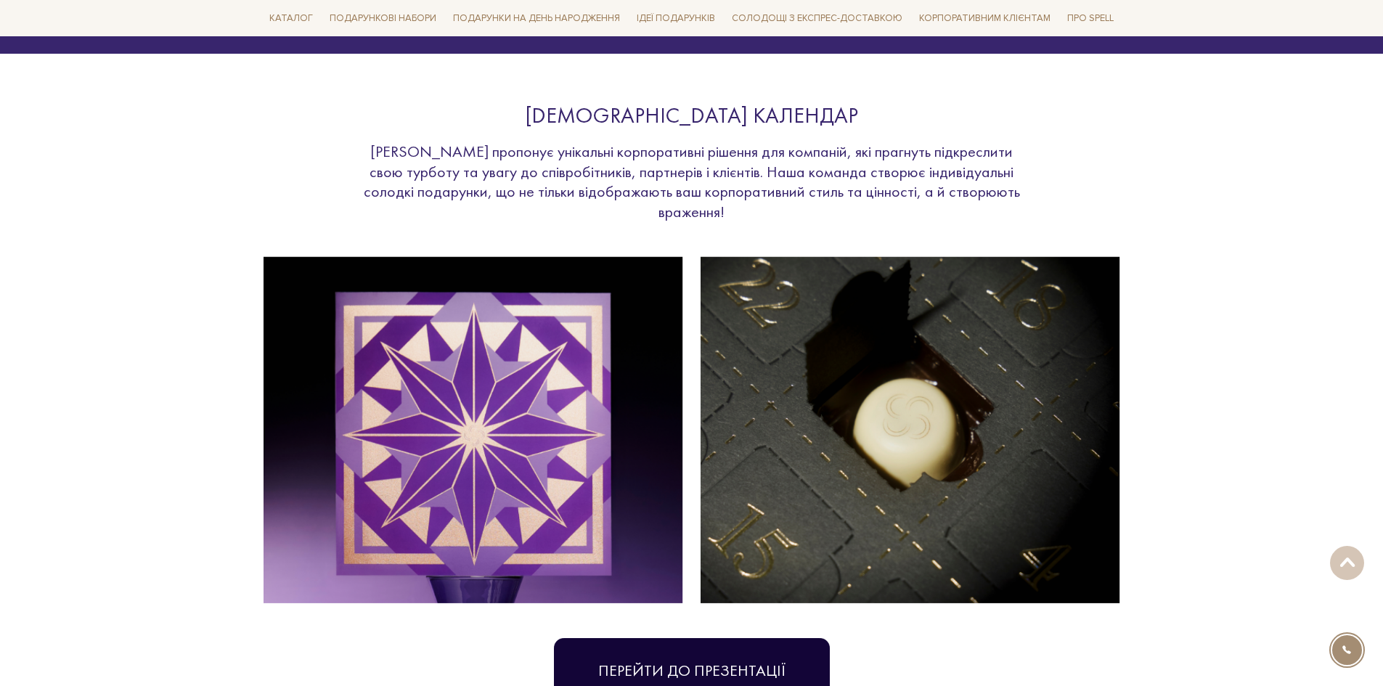
click at [680, 638] on link "Перейти до презентації" at bounding box center [692, 670] width 276 height 65
